Goal: Check status

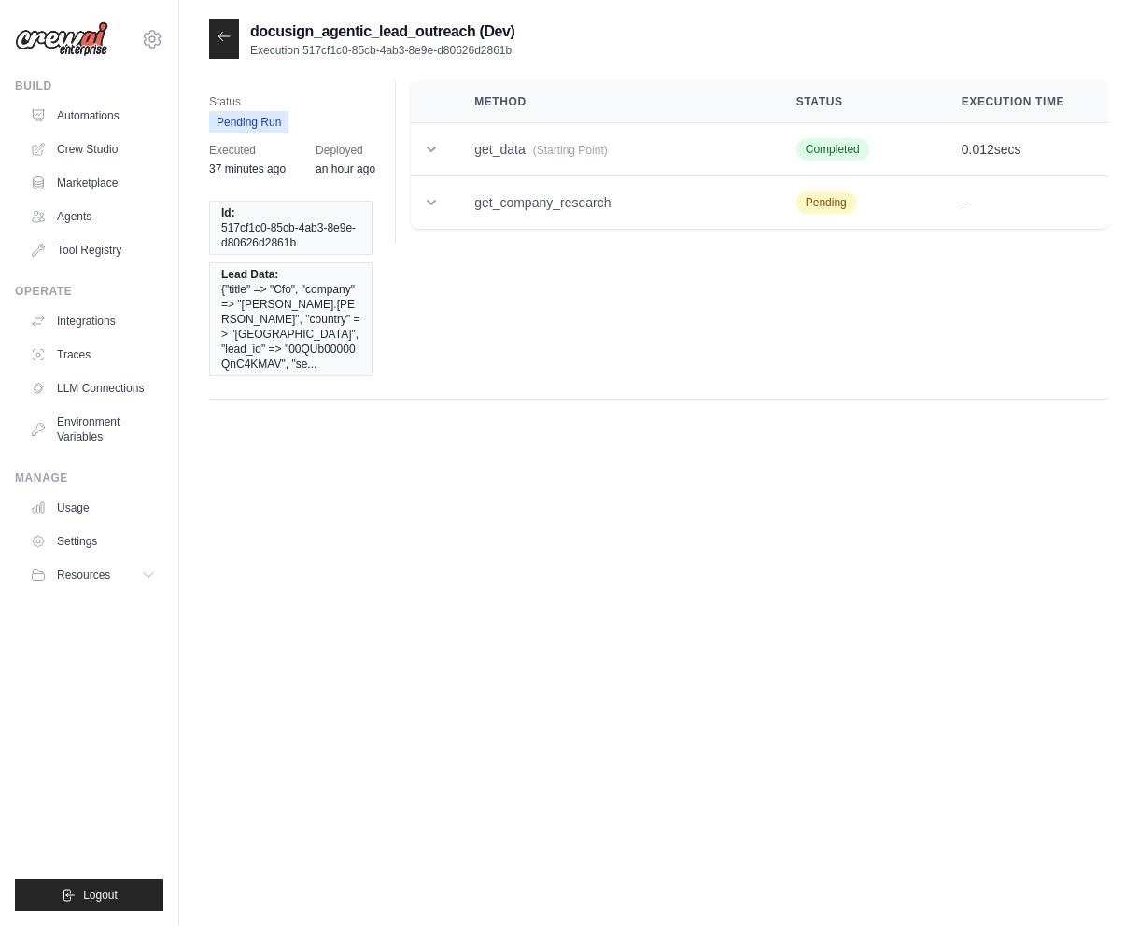
drag, startPoint x: 1146, startPoint y: 19, endPoint x: 1610, endPoint y: 4, distance: 464.2
click at [1138, 4] on html "[EMAIL_ADDRESS][DOMAIN_NAME] CrewAI Internal Org Vini Org CrewAI Demo Account D…" at bounding box center [569, 481] width 1139 height 963
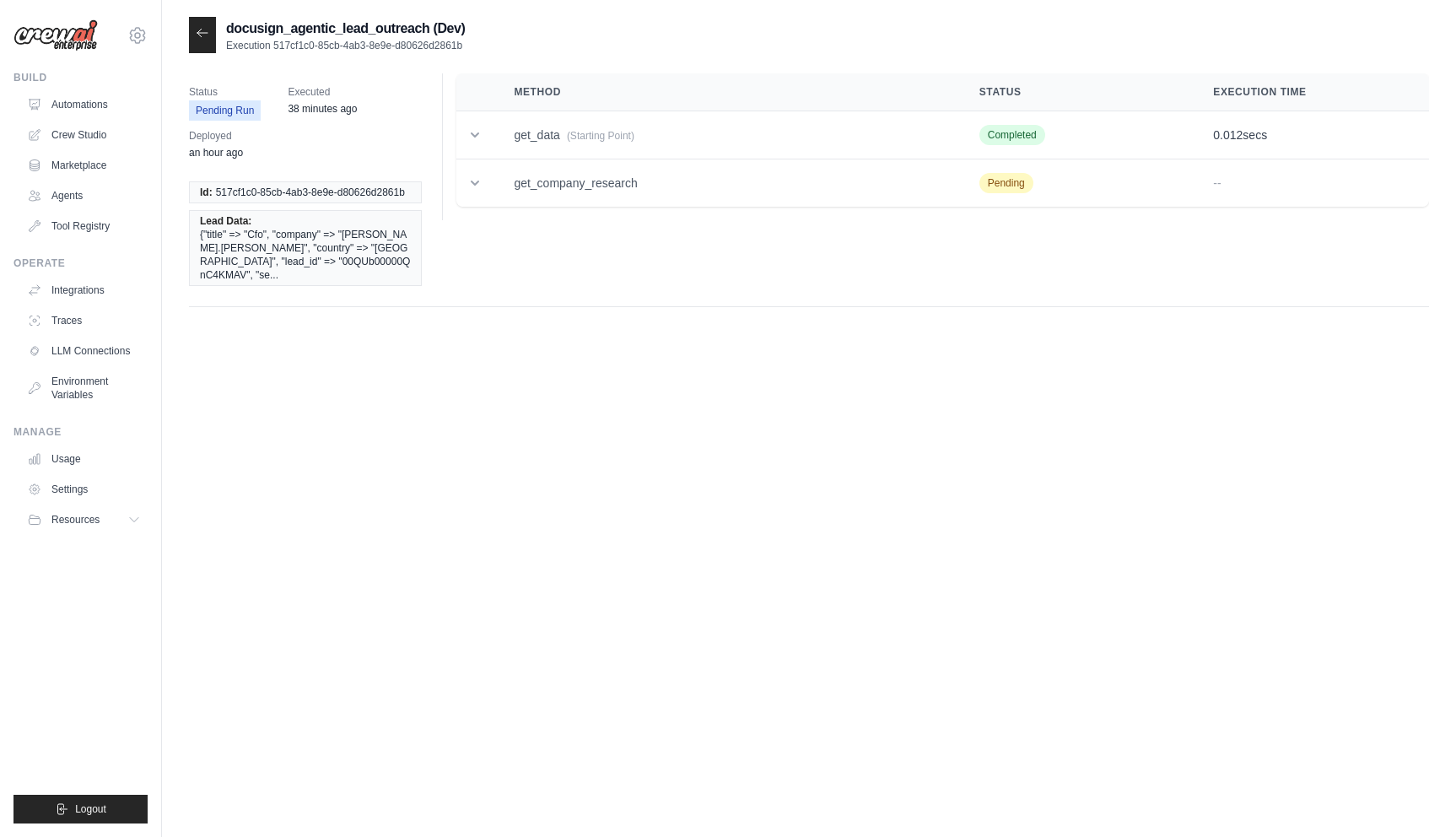
click at [465, 469] on div "docusign_agentic_lead_outreach (Dev) Execution 517cf1c0-85cb-4ab3-8e9e-d80626d2…" at bounding box center [809, 436] width 1240 height 837
click at [594, 196] on td "get_company_research" at bounding box center [726, 183] width 465 height 48
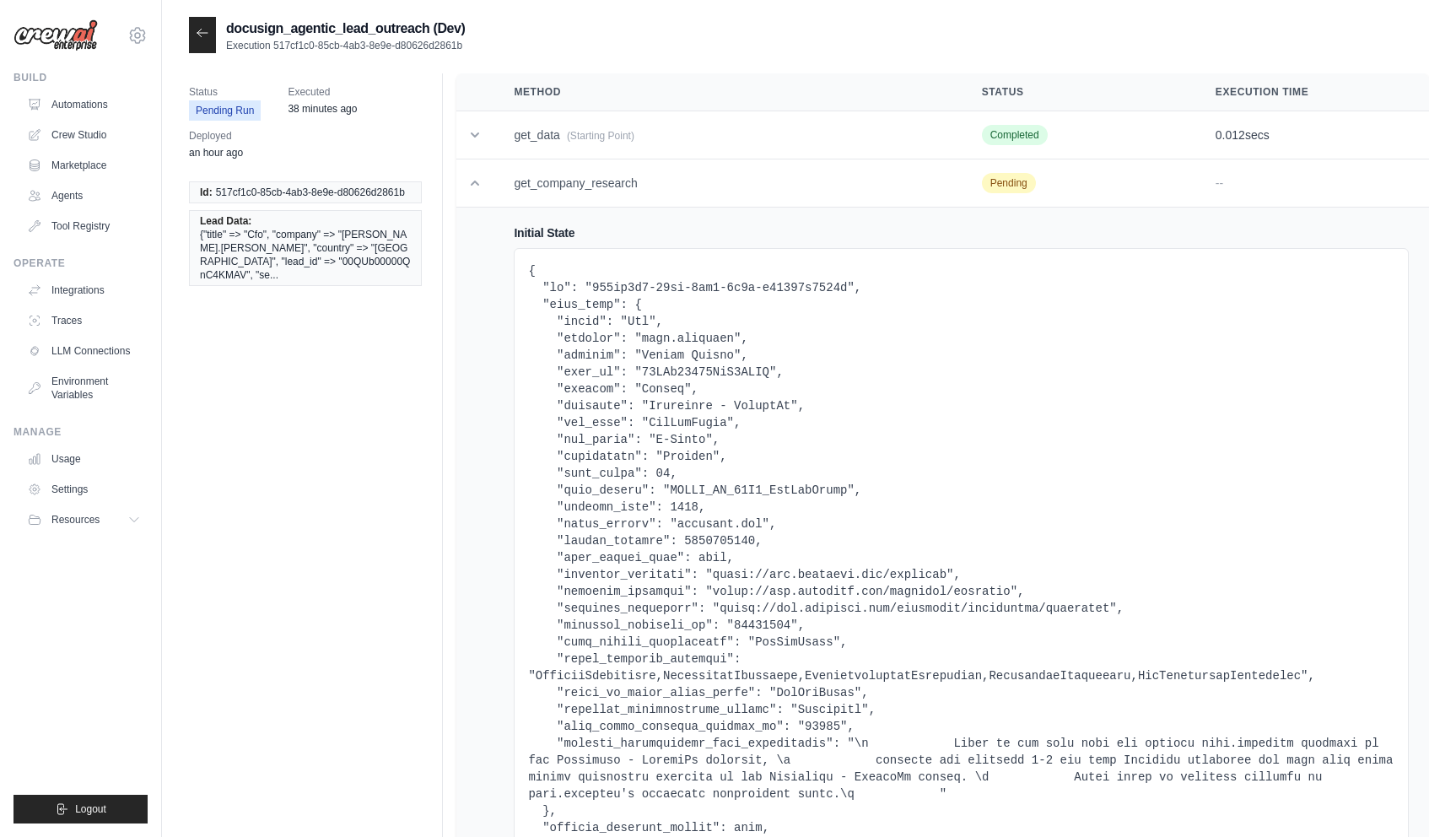
click at [610, 287] on pre at bounding box center [961, 574] width 867 height 625
drag, startPoint x: 610, startPoint y: 287, endPoint x: 775, endPoint y: 287, distance: 165.0
click at [775, 287] on pre at bounding box center [961, 574] width 867 height 625
copy pre "517cf1c0-85cb-4ab3-8e9e-d80626d2861b"
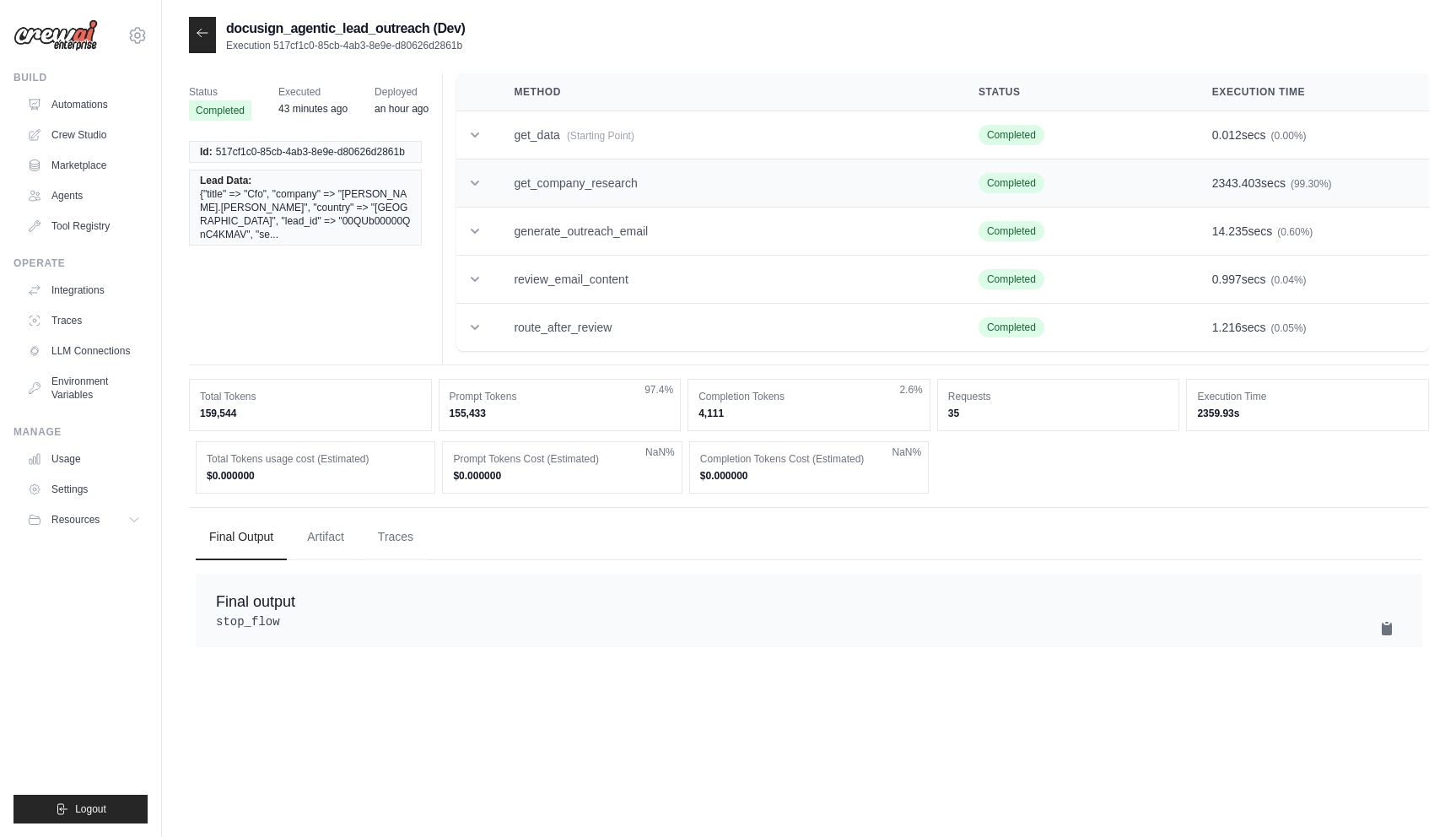
click at [853, 199] on td "get_company_research" at bounding box center [726, 183] width 465 height 48
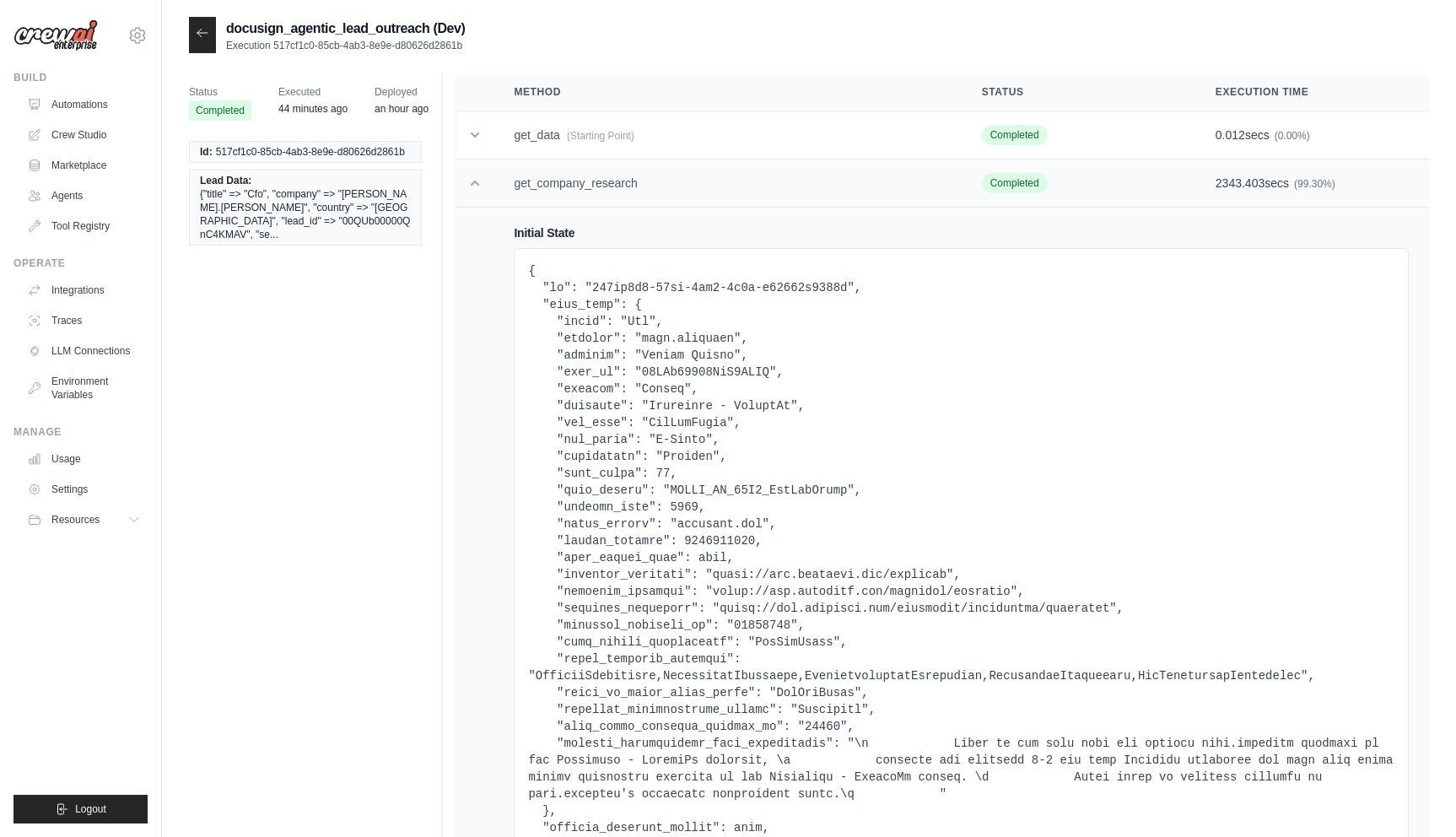
click at [595, 183] on td "get_company_research" at bounding box center [727, 183] width 467 height 48
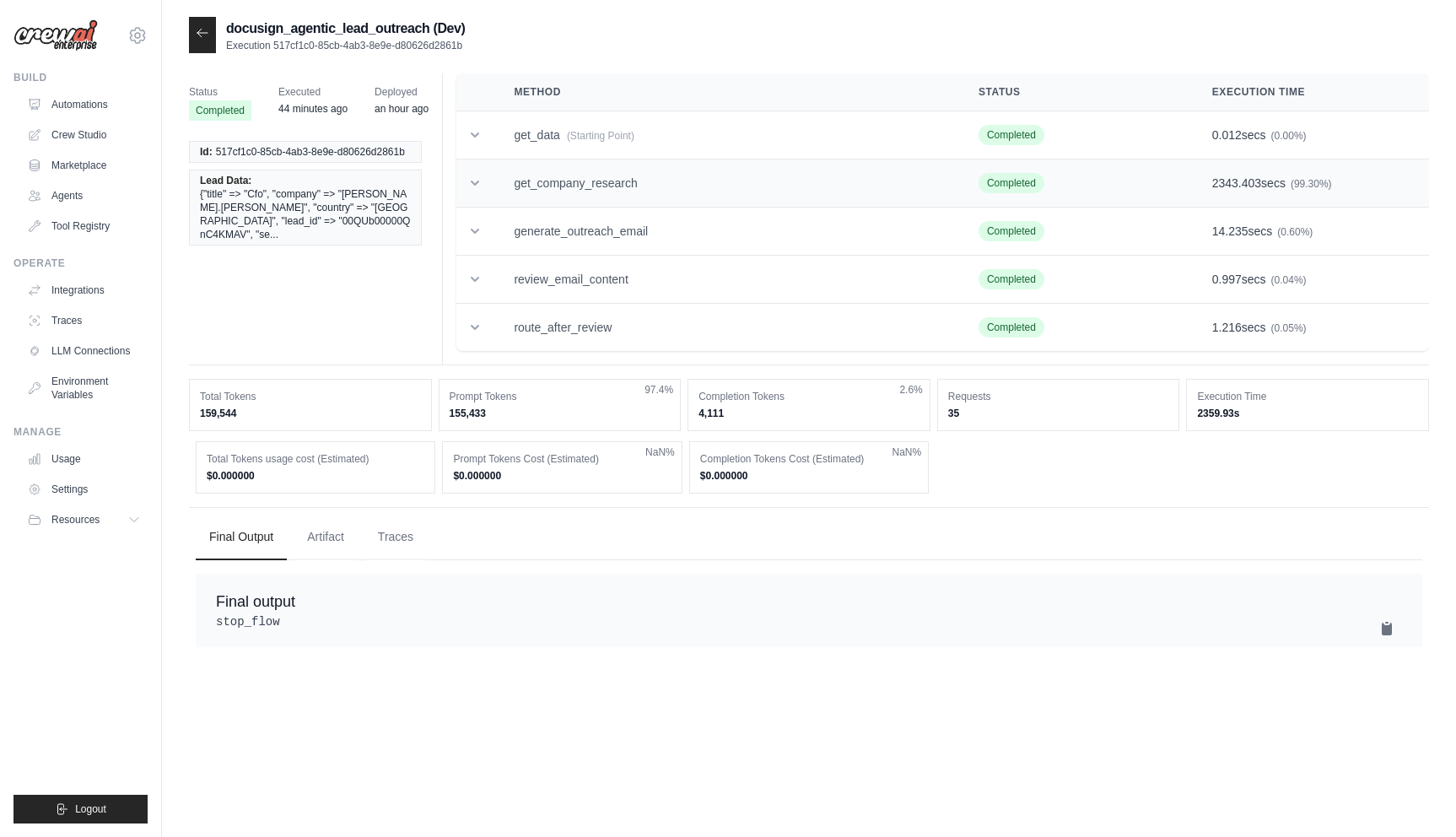
click at [595, 183] on td "get_company_research" at bounding box center [726, 183] width 465 height 48
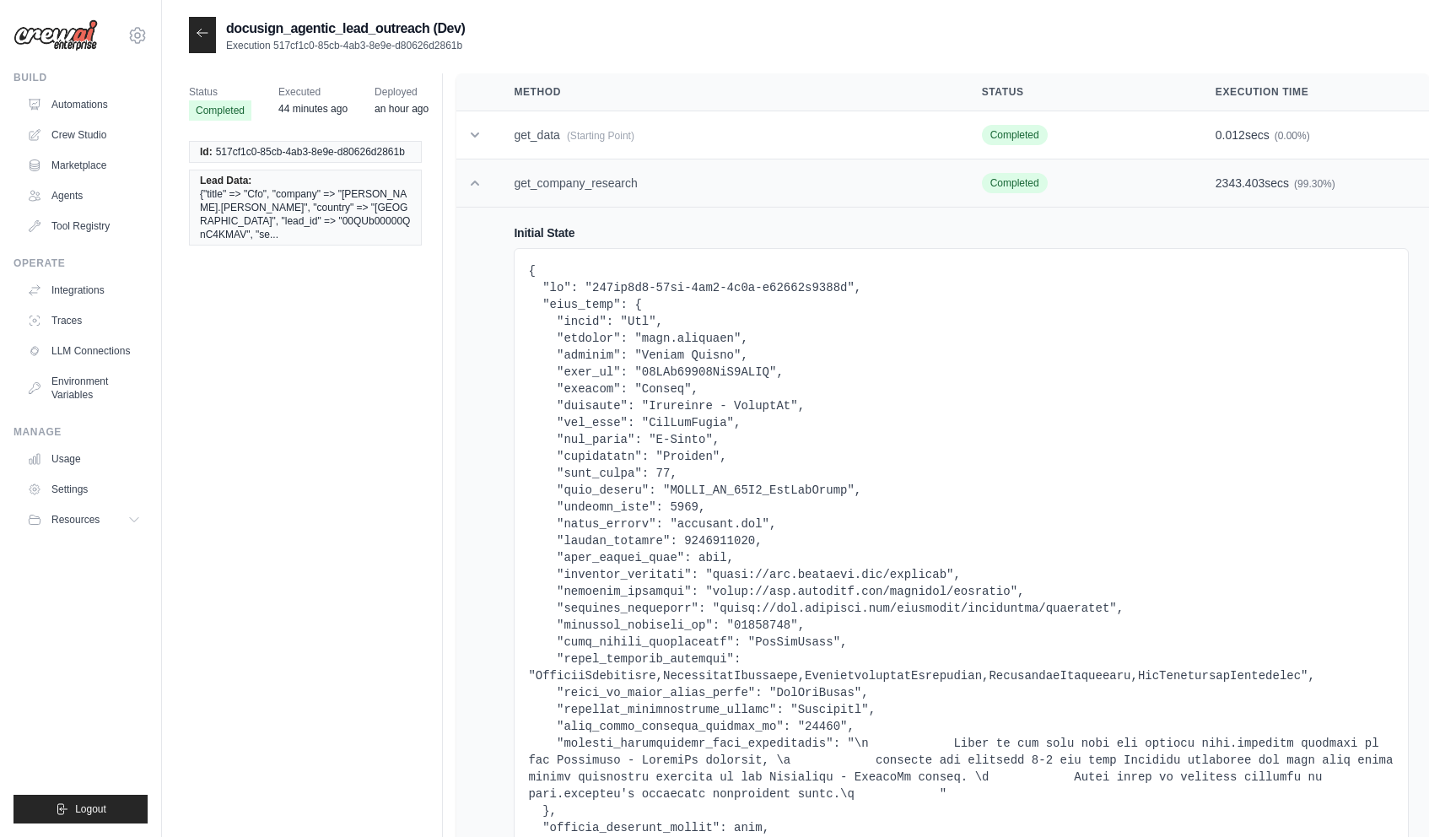
copy td "get_company_research"
click at [1215, 193] on td "2343.403 secs (99.30%)" at bounding box center [1312, 183] width 234 height 48
